Goal: Navigation & Orientation: Go to known website

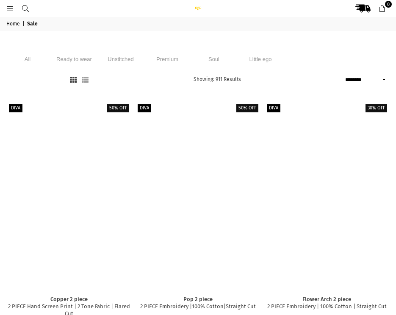
select select "******"
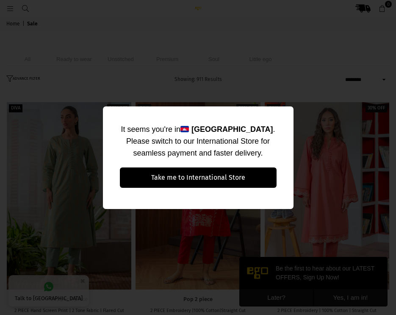
click at [161, 210] on div "It seems you're in [GEOGRAPHIC_DATA] . Please switch to our International Store…" at bounding box center [198, 157] width 396 height 315
drag, startPoint x: 296, startPoint y: 104, endPoint x: 321, endPoint y: 98, distance: 26.0
click at [311, 101] on div "It seems you're in [GEOGRAPHIC_DATA] . Please switch to our International Store…" at bounding box center [198, 157] width 396 height 315
drag, startPoint x: 340, startPoint y: 94, endPoint x: 342, endPoint y: 86, distance: 9.0
click at [341, 93] on div "It seems you're in [GEOGRAPHIC_DATA] . Please switch to our International Store…" at bounding box center [198, 157] width 396 height 315
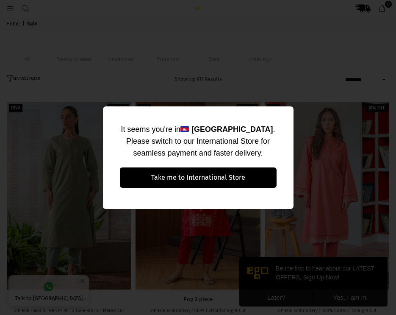
click at [342, 86] on div "It seems you're in [GEOGRAPHIC_DATA] . Please switch to our International Store…" at bounding box center [198, 157] width 396 height 315
drag, startPoint x: 342, startPoint y: 86, endPoint x: 321, endPoint y: 75, distance: 22.7
click at [339, 84] on div "It seems you're in [GEOGRAPHIC_DATA] . Please switch to our International Store…" at bounding box center [198, 157] width 396 height 315
click at [321, 75] on div "It seems you're in [GEOGRAPHIC_DATA] . Please switch to our International Store…" at bounding box center [198, 157] width 396 height 315
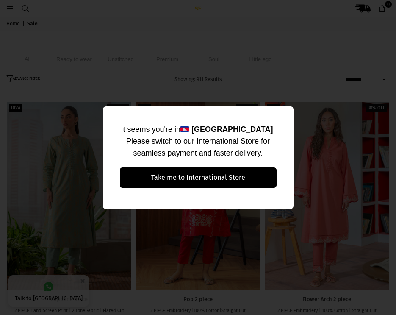
select select "******"
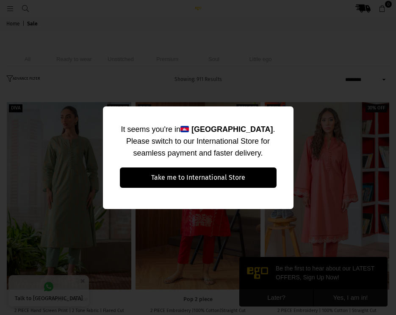
click at [43, 189] on div "It seems you're in [GEOGRAPHIC_DATA] . Please switch to our International Store…" at bounding box center [198, 157] width 396 height 315
click at [347, 284] on div "It seems you're in [GEOGRAPHIC_DATA] . Please switch to our International Store…" at bounding box center [198, 157] width 396 height 315
click at [301, 294] on div "It seems you're in [GEOGRAPHIC_DATA] . Please switch to our International Store…" at bounding box center [198, 157] width 396 height 315
click at [300, 295] on div "It seems you're in [GEOGRAPHIC_DATA] . Please switch to our International Store…" at bounding box center [198, 157] width 396 height 315
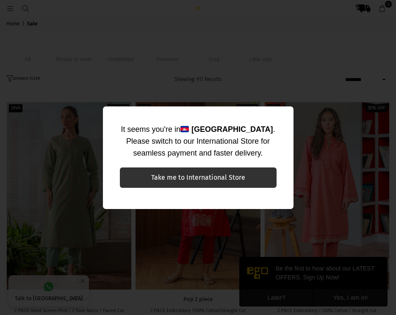
click at [190, 177] on button "Take me to International Store" at bounding box center [198, 177] width 157 height 20
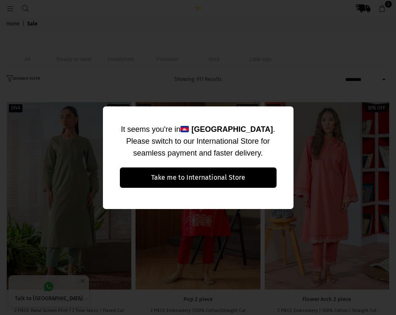
select select "******"
click at [314, 291] on div "It seems you're in [GEOGRAPHIC_DATA] . Please switch to our International Store…" at bounding box center [198, 157] width 396 height 315
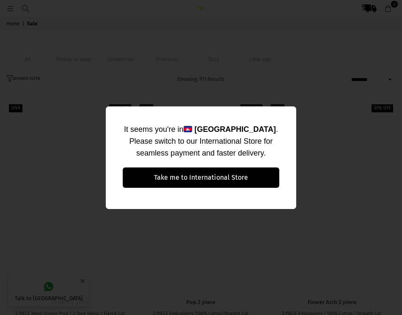
select select "******"
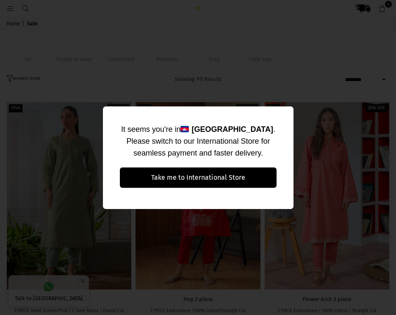
click at [153, 23] on div "It seems you're in [GEOGRAPHIC_DATA] . Please switch to our International Store…" at bounding box center [198, 157] width 396 height 315
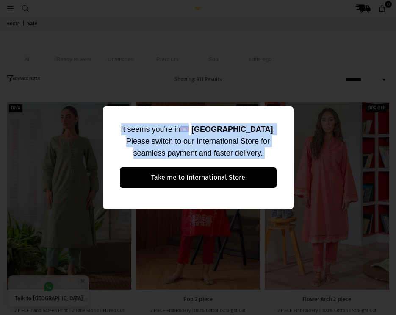
click at [153, 23] on div "It seems you're in [GEOGRAPHIC_DATA] . Please switch to our International Store…" at bounding box center [198, 157] width 396 height 315
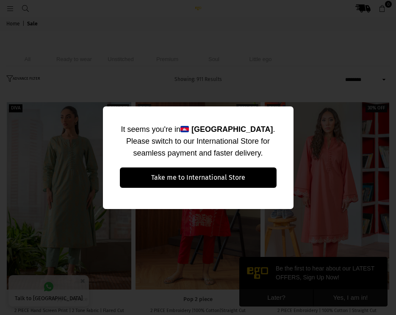
drag, startPoint x: 158, startPoint y: 27, endPoint x: 321, endPoint y: 27, distance: 163.4
click at [321, 27] on div "It seems you're in [GEOGRAPHIC_DATA] . Please switch to our International Store…" at bounding box center [198, 157] width 396 height 315
click at [275, 92] on div "It seems you're in [GEOGRAPHIC_DATA] . Please switch to our International Store…" at bounding box center [198, 157] width 396 height 315
click at [273, 93] on div "It seems you're in [GEOGRAPHIC_DATA] . Please switch to our International Store…" at bounding box center [198, 157] width 396 height 315
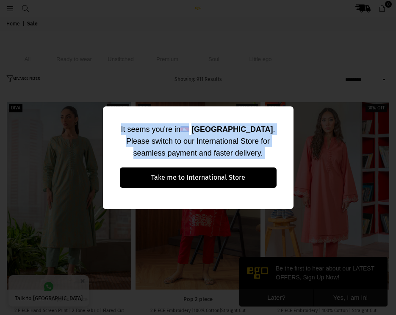
click at [273, 93] on div "It seems you're in [GEOGRAPHIC_DATA] . Please switch to our International Store…" at bounding box center [198, 157] width 396 height 315
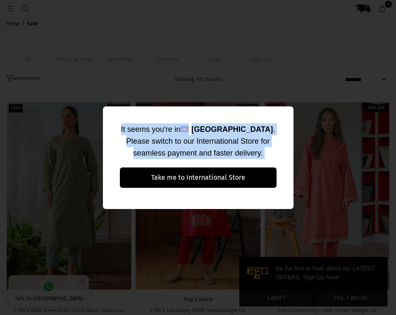
copy div "It seems you're in [GEOGRAPHIC_DATA] . Please switch to our International Store…"
click at [258, 152] on div "It seems you're in [GEOGRAPHIC_DATA] . Please switch to our International Store…" at bounding box center [198, 145] width 157 height 44
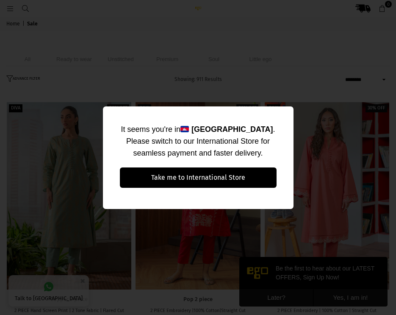
click at [257, 152] on div "It seems you're in [GEOGRAPHIC_DATA] . Please switch to our International Store…" at bounding box center [198, 145] width 157 height 44
click at [274, 96] on div "It seems you're in [GEOGRAPHIC_DATA] . Please switch to our International Store…" at bounding box center [198, 157] width 396 height 315
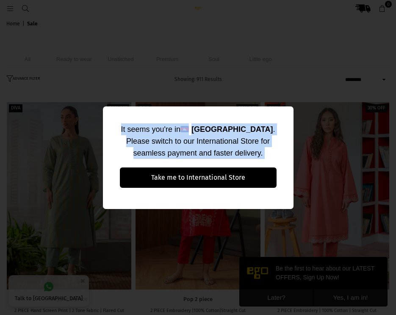
click at [274, 96] on div "It seems you're in [GEOGRAPHIC_DATA] . Please switch to our International Store…" at bounding box center [198, 157] width 396 height 315
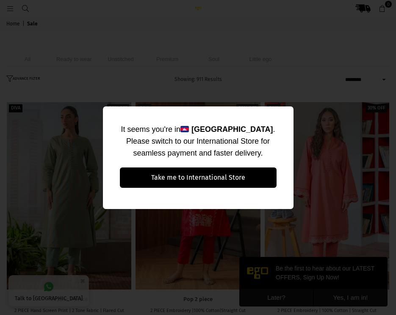
click at [341, 295] on div "It seems you're in [GEOGRAPHIC_DATA] . Please switch to our International Store…" at bounding box center [198, 157] width 396 height 315
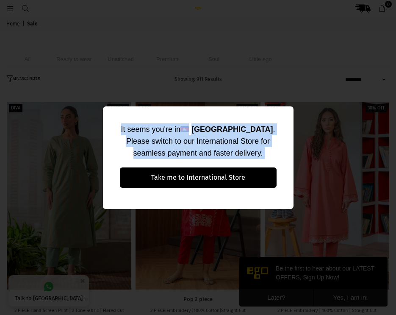
click at [341, 295] on div "It seems you're in [GEOGRAPHIC_DATA] . Please switch to our International Store…" at bounding box center [198, 157] width 396 height 315
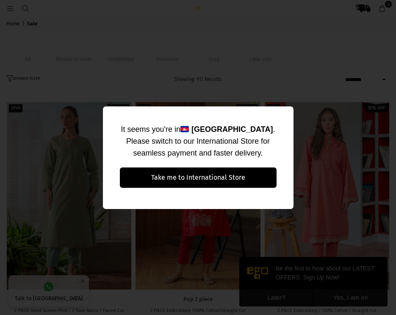
click at [255, 295] on div "It seems you're in [GEOGRAPHIC_DATA] . Please switch to our International Store…" at bounding box center [198, 157] width 396 height 315
click at [199, 203] on div "It seems you're in [GEOGRAPHIC_DATA] . Please switch to our International Store…" at bounding box center [198, 157] width 190 height 102
click at [277, 92] on div "It seems you're in [GEOGRAPHIC_DATA] . Please switch to our International Store…" at bounding box center [198, 157] width 396 height 315
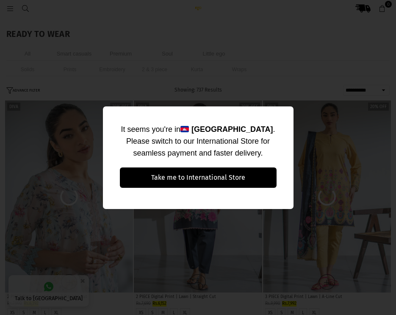
select select "**********"
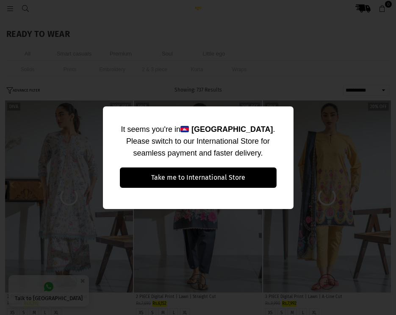
click at [265, 133] on div "It seems you're in [GEOGRAPHIC_DATA] . Please switch to our International Store…" at bounding box center [198, 145] width 157 height 44
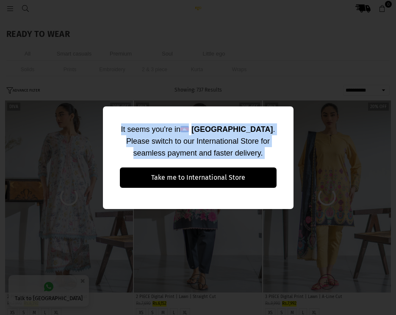
click at [265, 133] on div "It seems you're in [GEOGRAPHIC_DATA] . Please switch to our International Store…" at bounding box center [198, 145] width 157 height 44
drag, startPoint x: 265, startPoint y: 133, endPoint x: 263, endPoint y: 126, distance: 7.3
click at [265, 132] on div "It seems you're in [GEOGRAPHIC_DATA] . Please switch to our International Store…" at bounding box center [198, 145] width 157 height 44
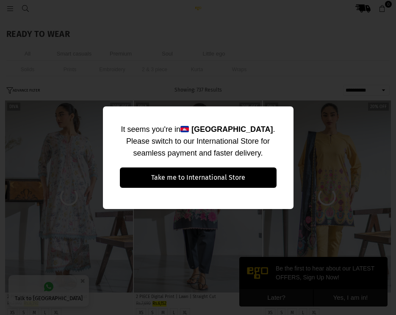
click at [271, 96] on div "It seems you're in [GEOGRAPHIC_DATA] . Please switch to our International Store…" at bounding box center [198, 157] width 396 height 315
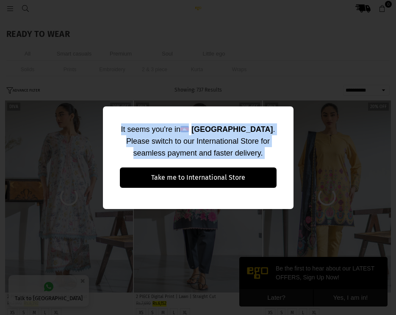
click at [271, 96] on div "It seems you're in [GEOGRAPHIC_DATA] . Please switch to our International Store…" at bounding box center [198, 157] width 396 height 315
click at [271, 95] on div "It seems you're in [GEOGRAPHIC_DATA] . Please switch to our International Store…" at bounding box center [198, 157] width 396 height 315
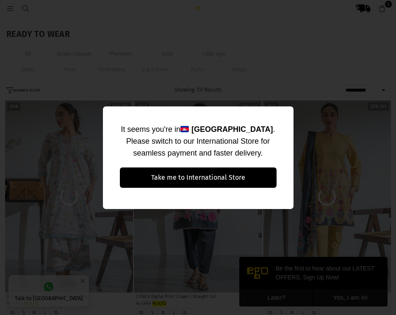
click at [271, 94] on div "It seems you're in [GEOGRAPHIC_DATA] . Please switch to our International Store…" at bounding box center [198, 157] width 396 height 315
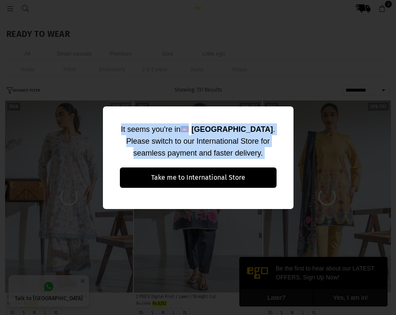
click at [271, 94] on div "It seems you're in [GEOGRAPHIC_DATA] . Please switch to our International Store…" at bounding box center [198, 157] width 396 height 315
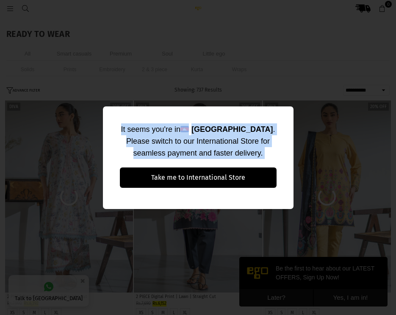
click at [271, 94] on div "It seems you're in [GEOGRAPHIC_DATA] . Please switch to our International Store…" at bounding box center [198, 157] width 396 height 315
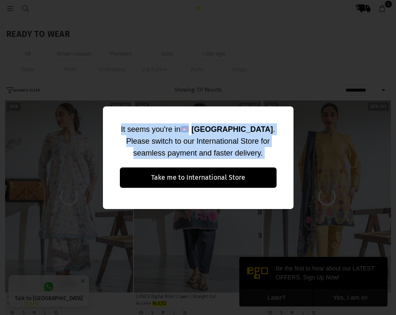
click at [271, 94] on div "It seems you're in [GEOGRAPHIC_DATA] . Please switch to our International Store…" at bounding box center [198, 157] width 396 height 315
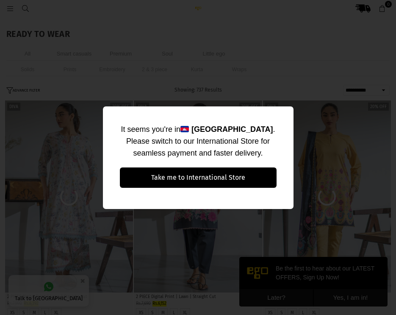
click at [349, 234] on div "It seems you're in [GEOGRAPHIC_DATA] . Please switch to our International Store…" at bounding box center [198, 157] width 396 height 315
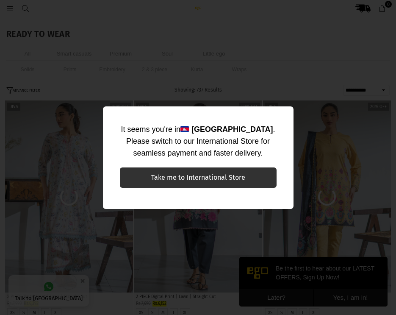
click at [253, 175] on button "Take me to International Store" at bounding box center [198, 177] width 157 height 20
